Goal: Information Seeking & Learning: Learn about a topic

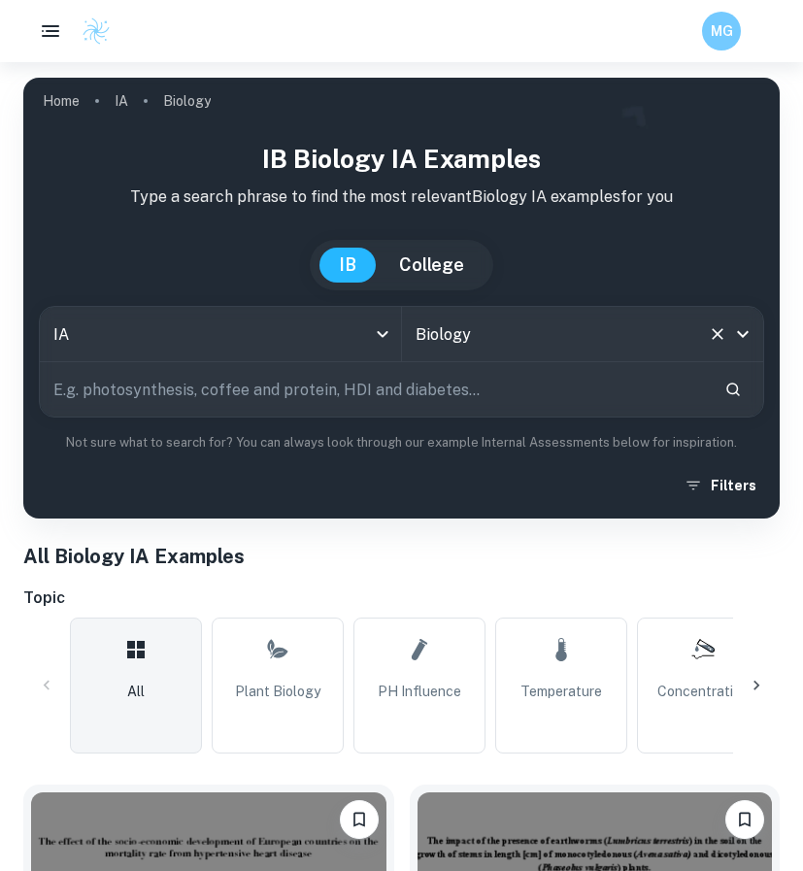
click at [459, 350] on input "Biology" at bounding box center [556, 334] width 290 height 37
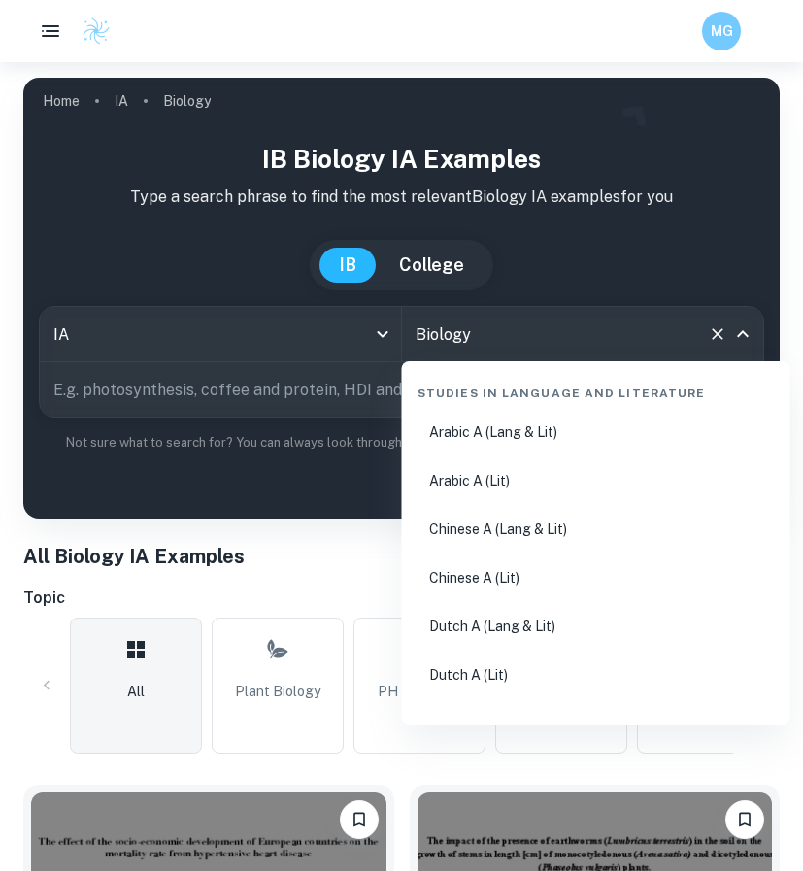
scroll to position [2760, 0]
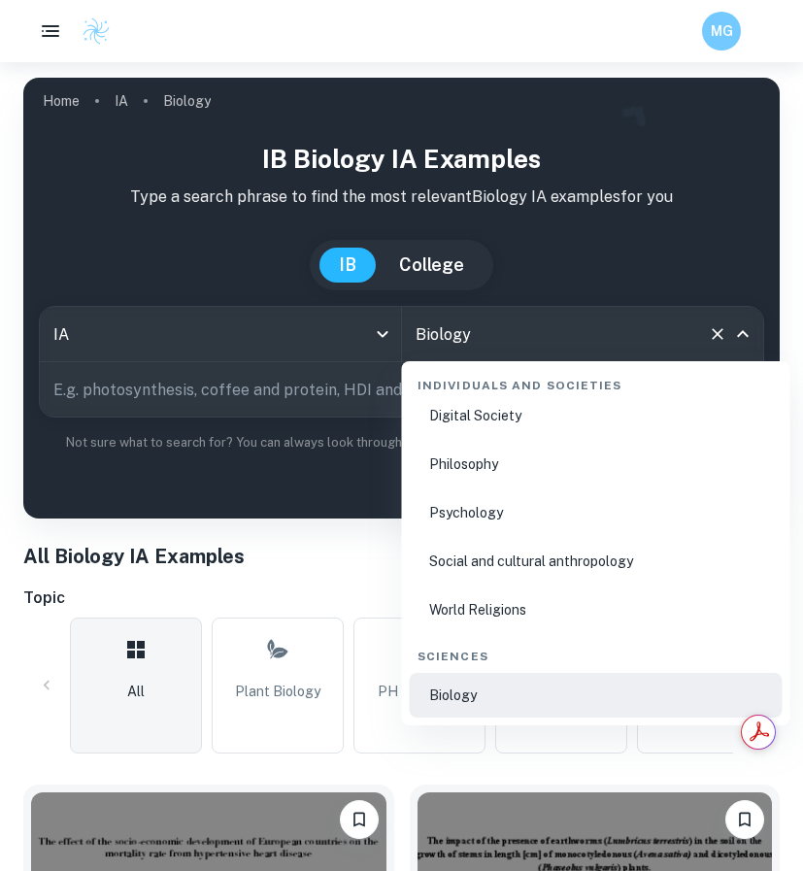
click at [294, 495] on div "Filters" at bounding box center [401, 485] width 725 height 35
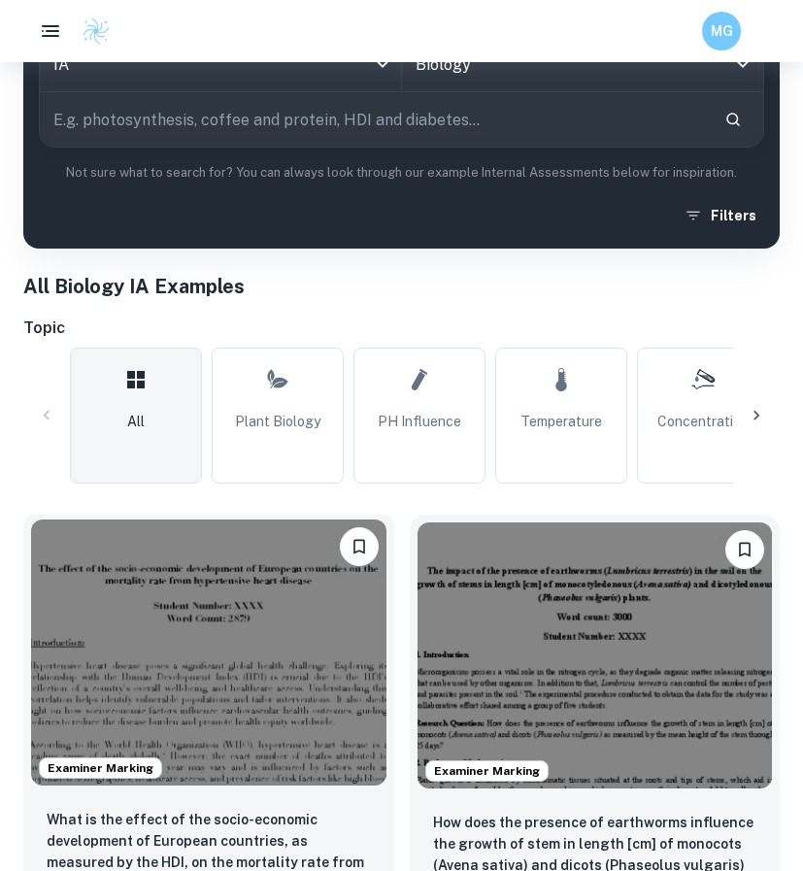
scroll to position [251, 0]
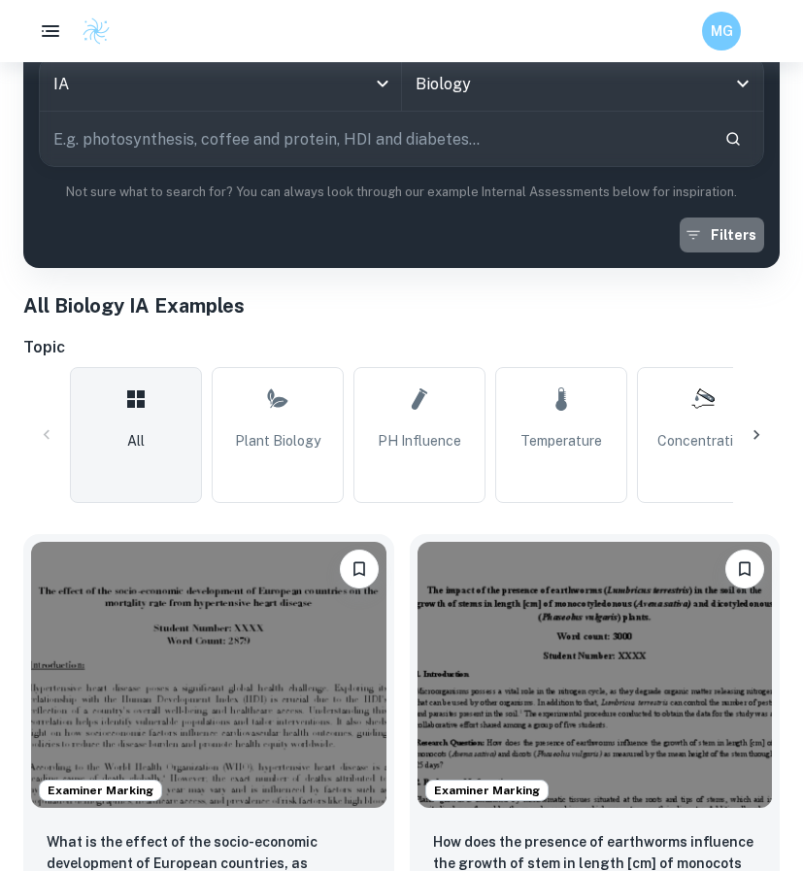
click at [734, 245] on button "Filters" at bounding box center [722, 234] width 84 height 35
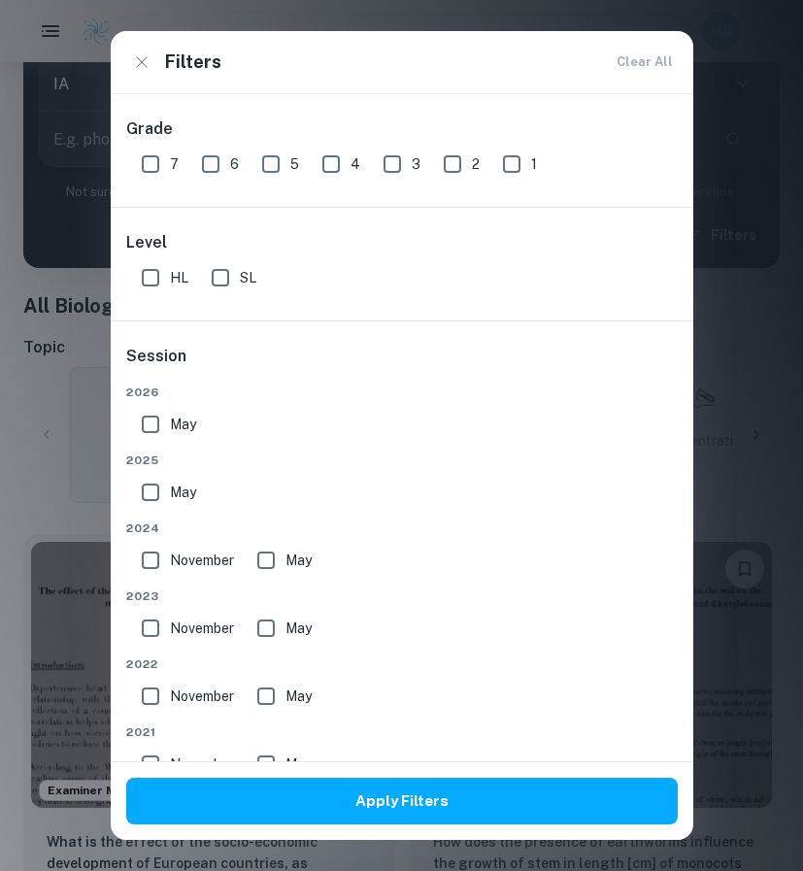
click at [176, 490] on span "May" at bounding box center [183, 492] width 26 height 21
click at [170, 490] on input "May" at bounding box center [150, 492] width 39 height 39
checkbox input "true"
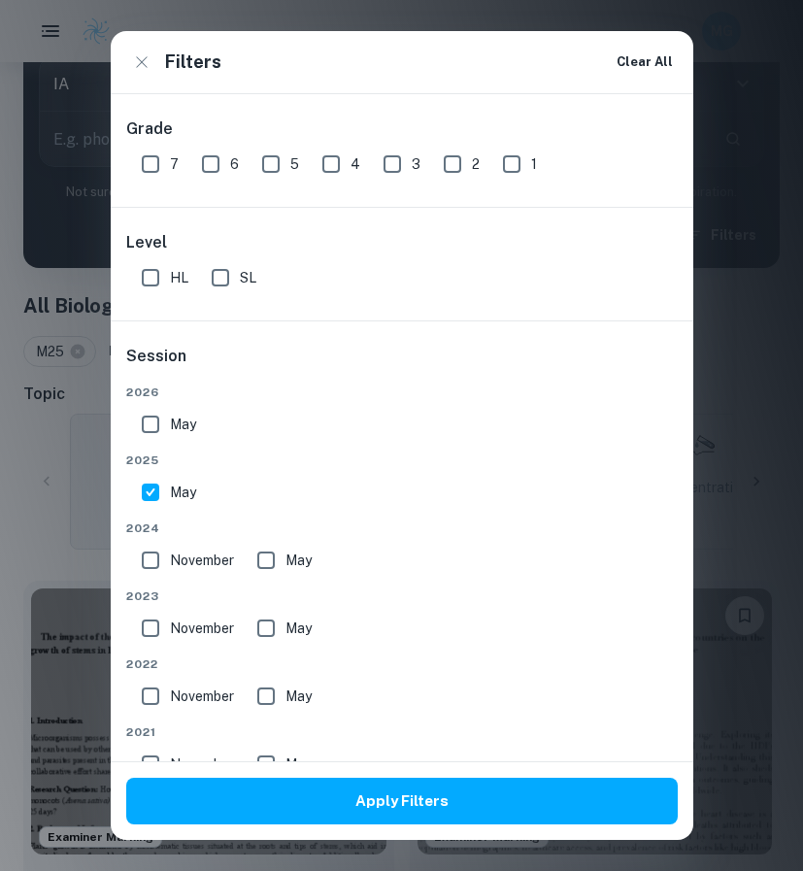
click at [167, 422] on input "May" at bounding box center [150, 424] width 39 height 39
checkbox input "true"
click at [148, 273] on input "HL" at bounding box center [150, 277] width 39 height 39
checkbox input "true"
click at [232, 275] on input "SL" at bounding box center [220, 277] width 39 height 39
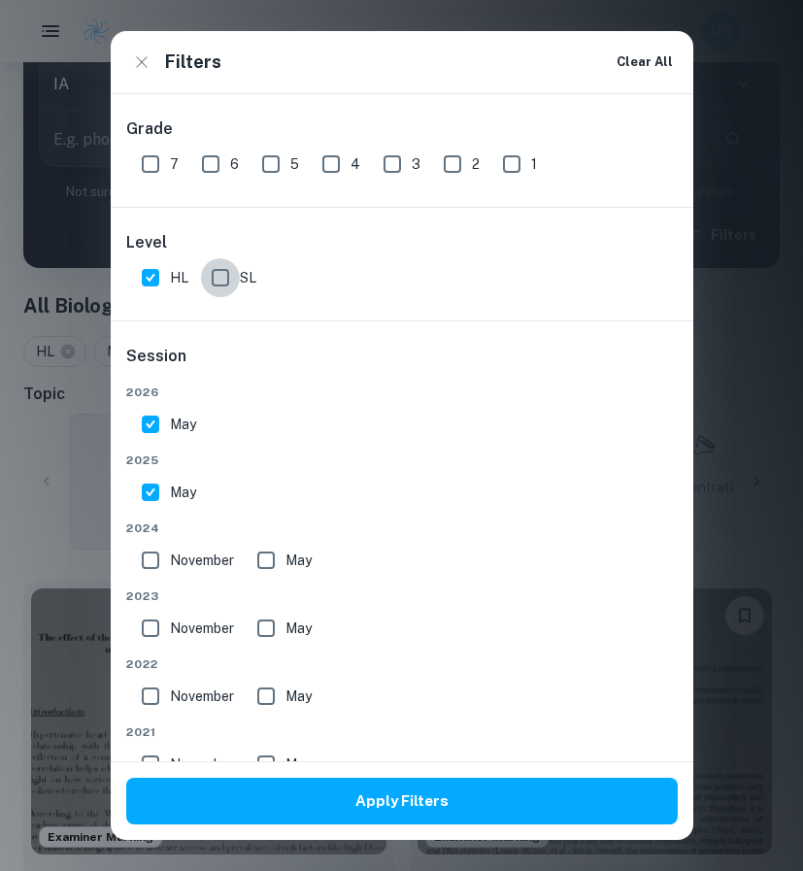
checkbox input "true"
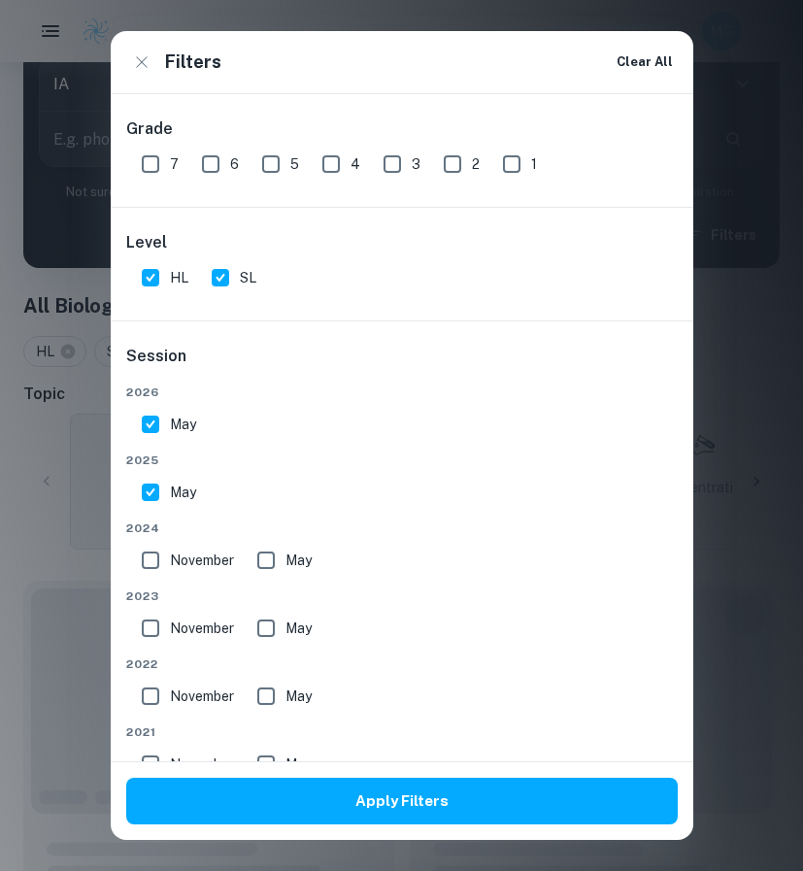
click at [160, 164] on input "7" at bounding box center [150, 164] width 39 height 39
checkbox input "true"
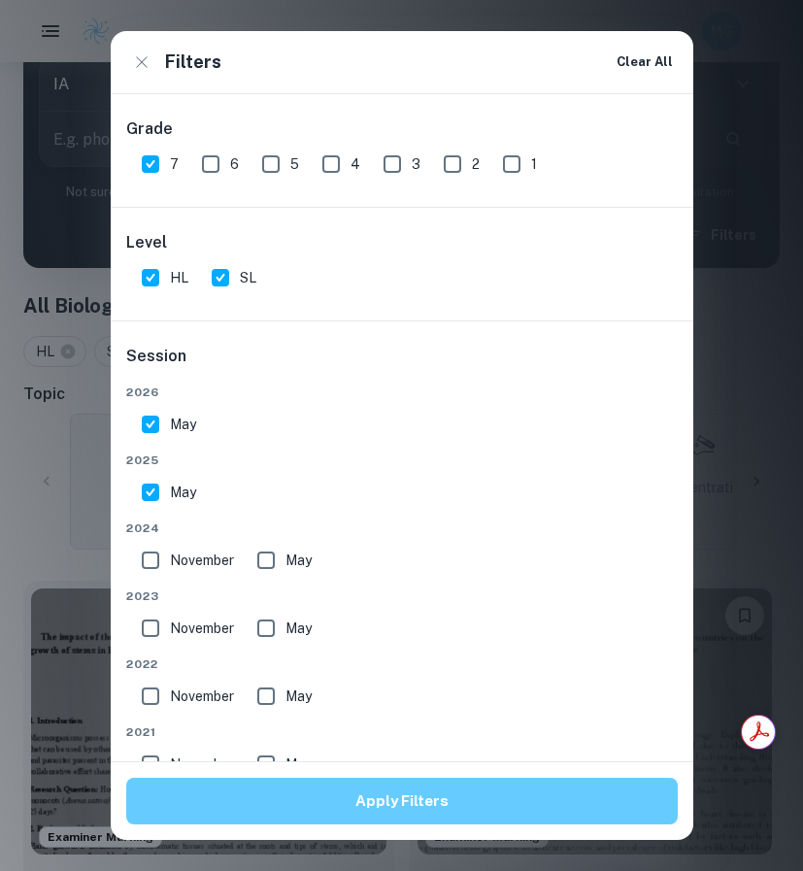
scroll to position [0, 0]
click at [439, 810] on button "Apply Filters" at bounding box center [402, 801] width 552 height 47
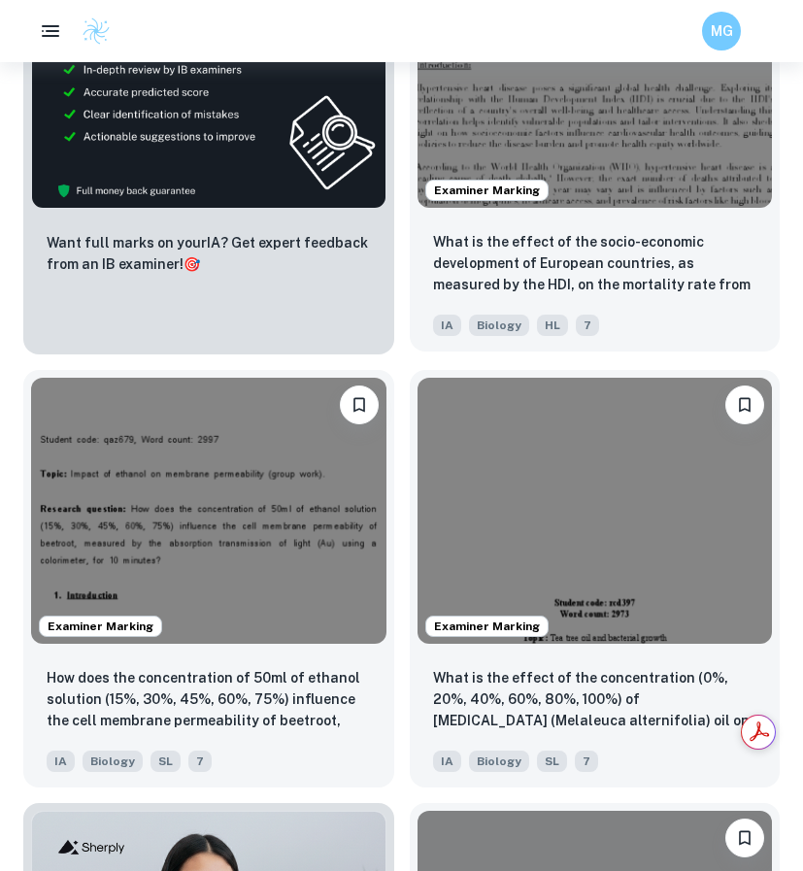
scroll to position [611, 0]
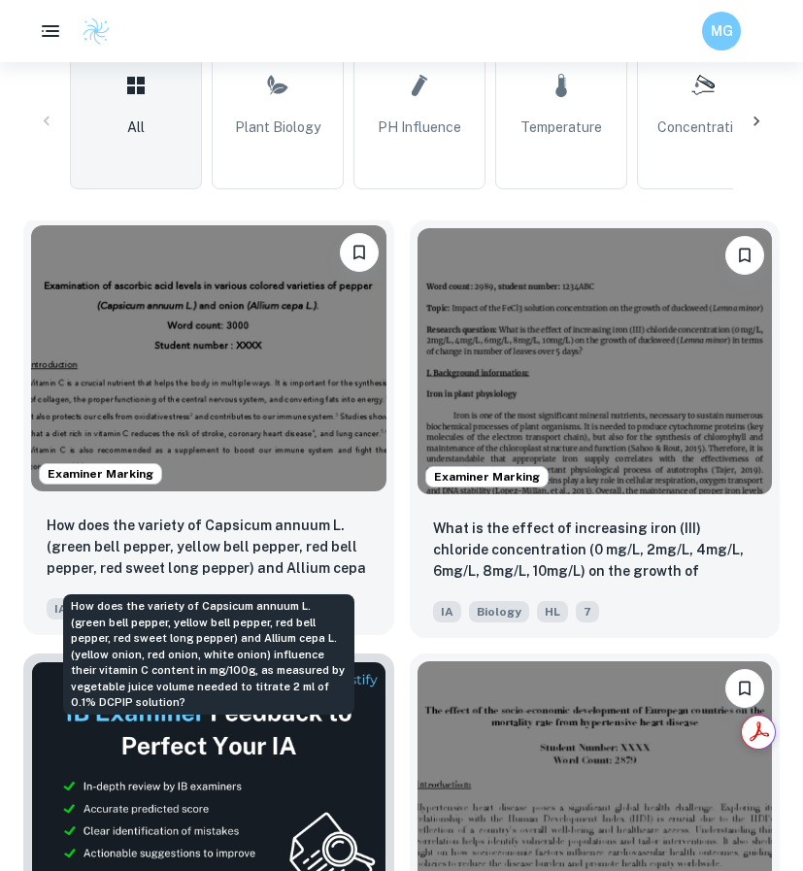
click at [359, 545] on p "How does the variety of Capsicum annuum L. (green bell pepper, yellow bell pepp…" at bounding box center [209, 548] width 324 height 66
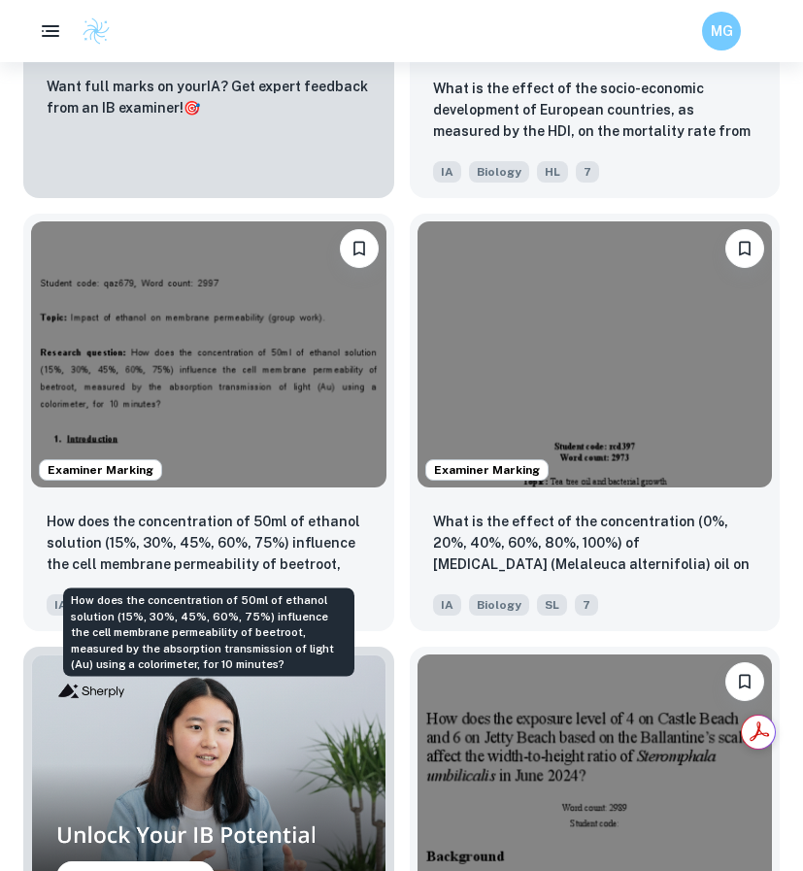
scroll to position [1485, 0]
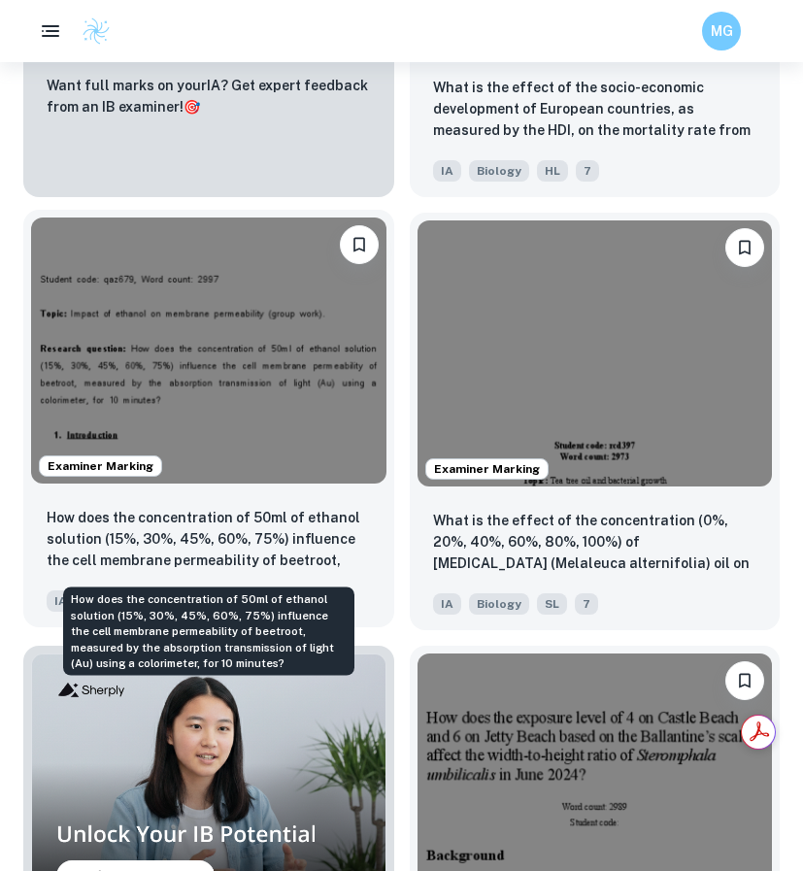
click at [351, 527] on p "How does the concentration of 50ml of ethanol solution (15%, 30%, 45%, 60%, 75%…" at bounding box center [209, 540] width 324 height 66
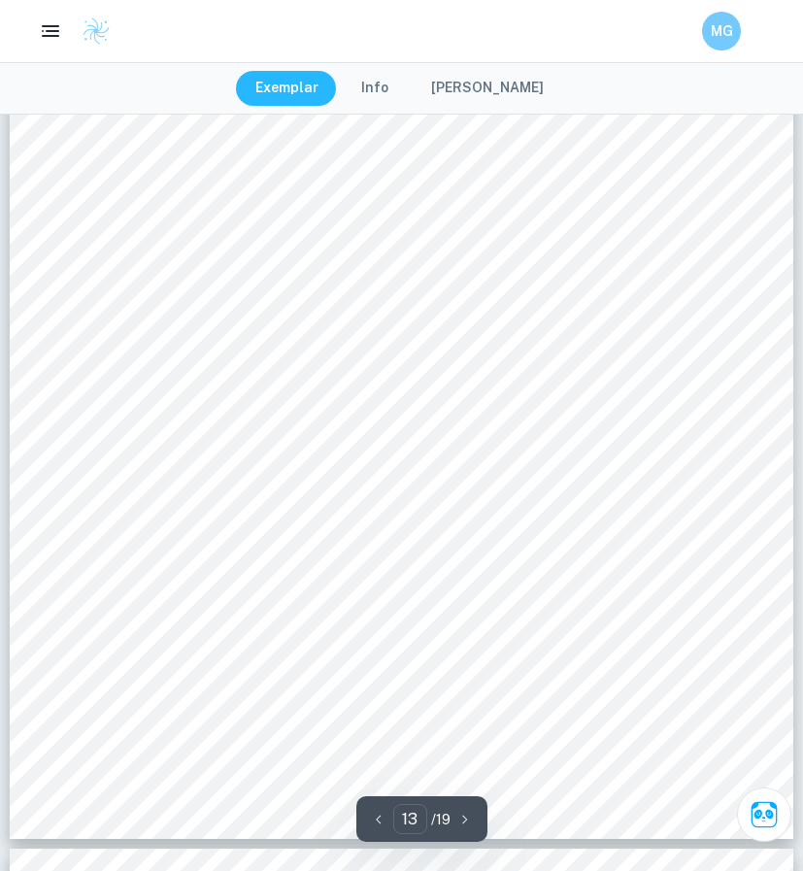
scroll to position [14169, 0]
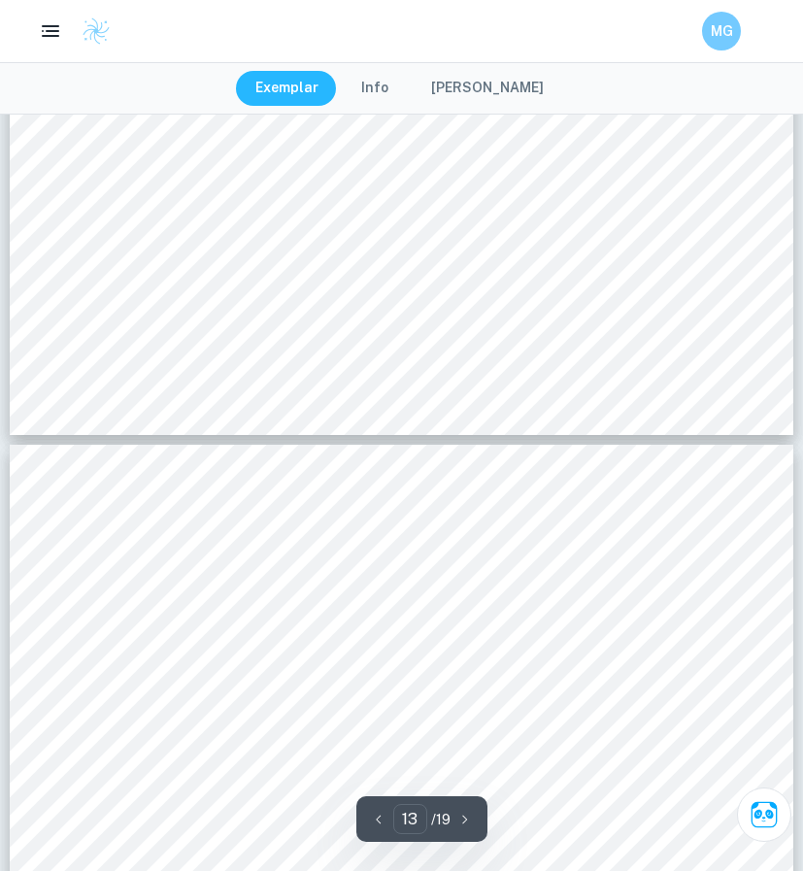
type input "14"
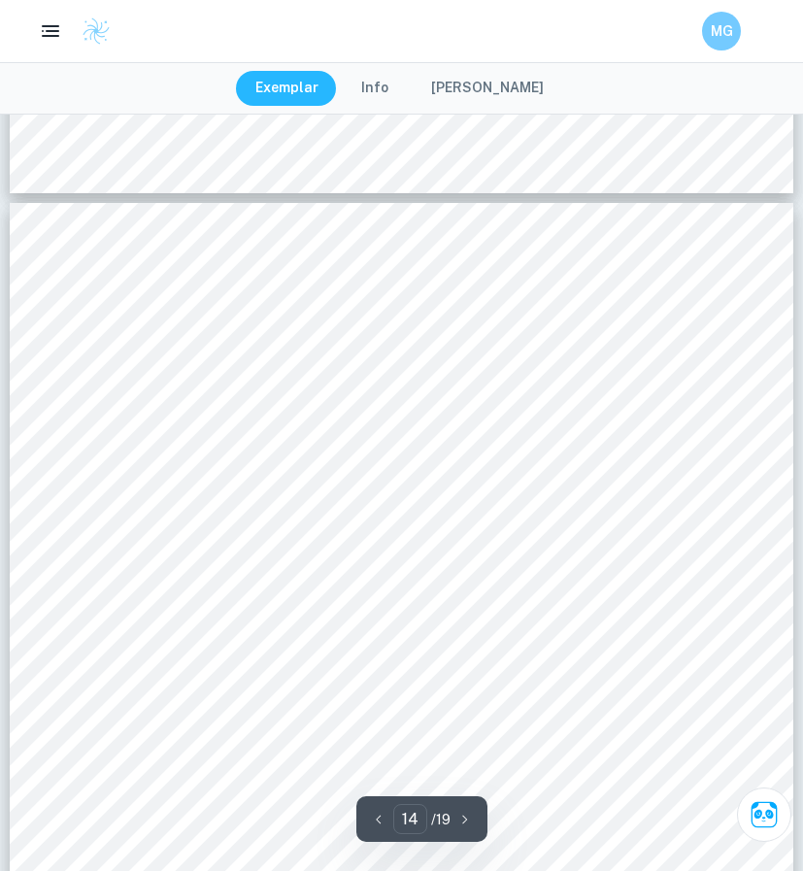
scroll to position [14877, 0]
